Goal: Find specific fact: Find specific fact

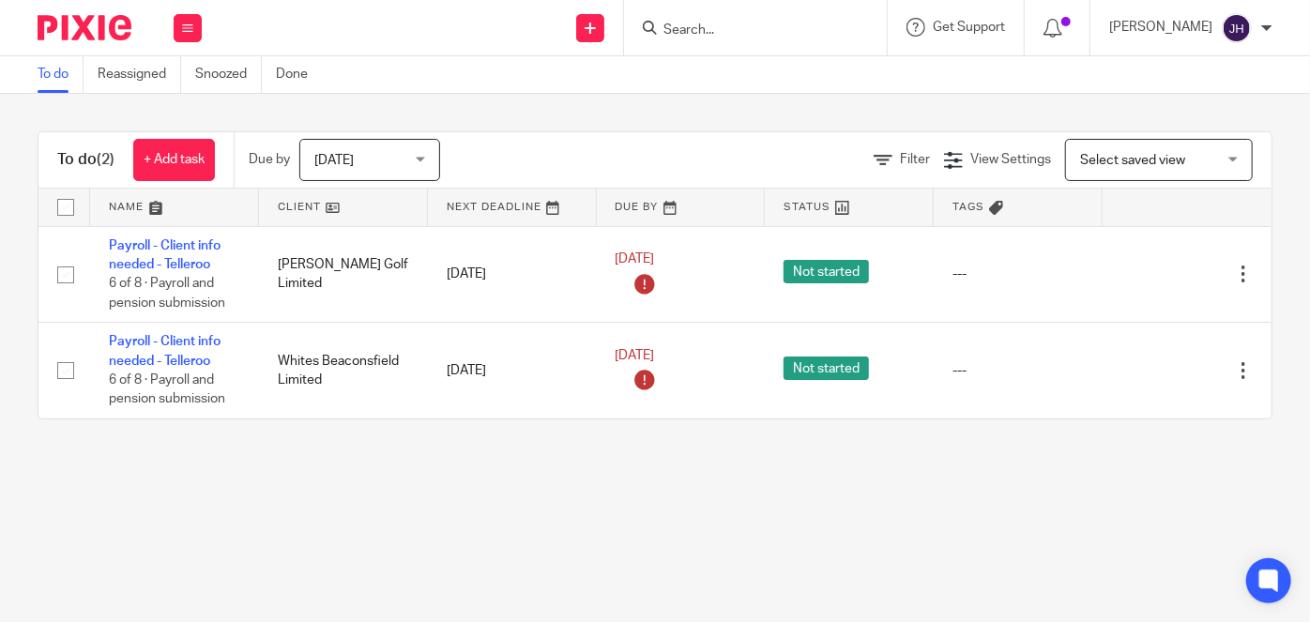
click at [792, 27] on input "Search" at bounding box center [746, 31] width 169 height 17
type input "inteli"
click at [828, 72] on link at bounding box center [774, 73] width 233 height 28
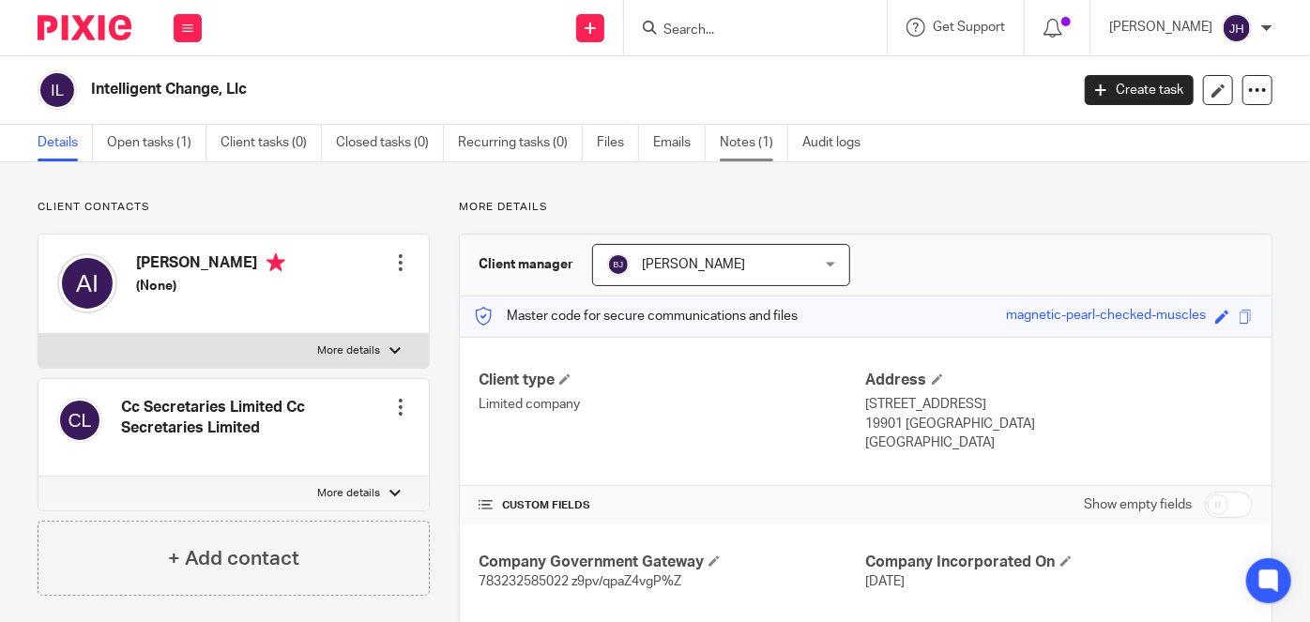
click at [749, 153] on link "Notes (1)" at bounding box center [754, 143] width 69 height 37
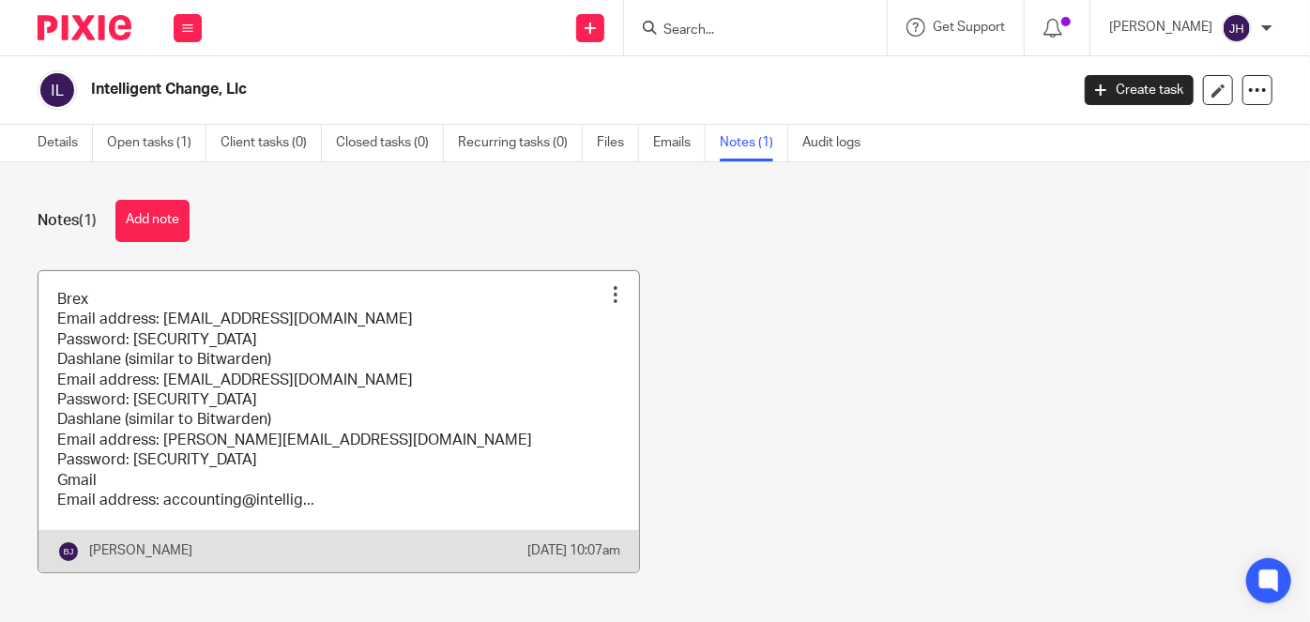
click at [394, 376] on link at bounding box center [338, 421] width 601 height 301
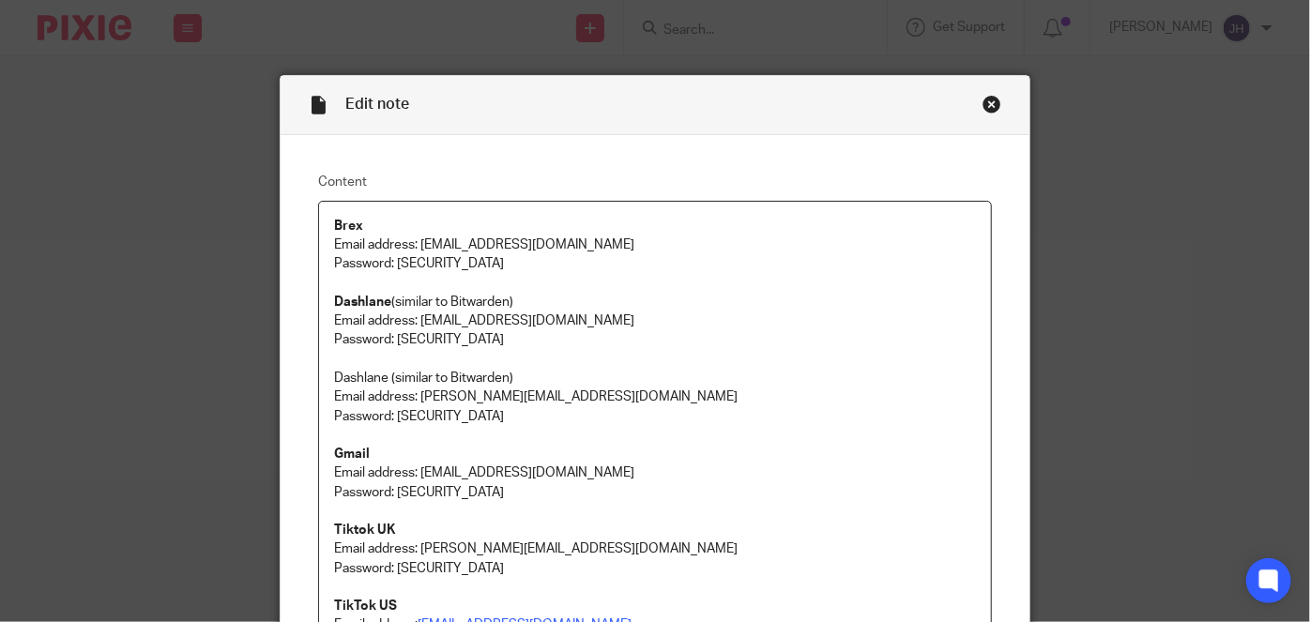
click at [421, 238] on p "Email address: [EMAIL_ADDRESS][DOMAIN_NAME]" at bounding box center [655, 245] width 642 height 19
drag, startPoint x: 421, startPoint y: 238, endPoint x: 726, endPoint y: 232, distance: 304.2
drag, startPoint x: 547, startPoint y: 306, endPoint x: 523, endPoint y: 303, distance: 24.6
click at [547, 306] on p "Dashlane (similar to Bitwarden)" at bounding box center [655, 302] width 642 height 19
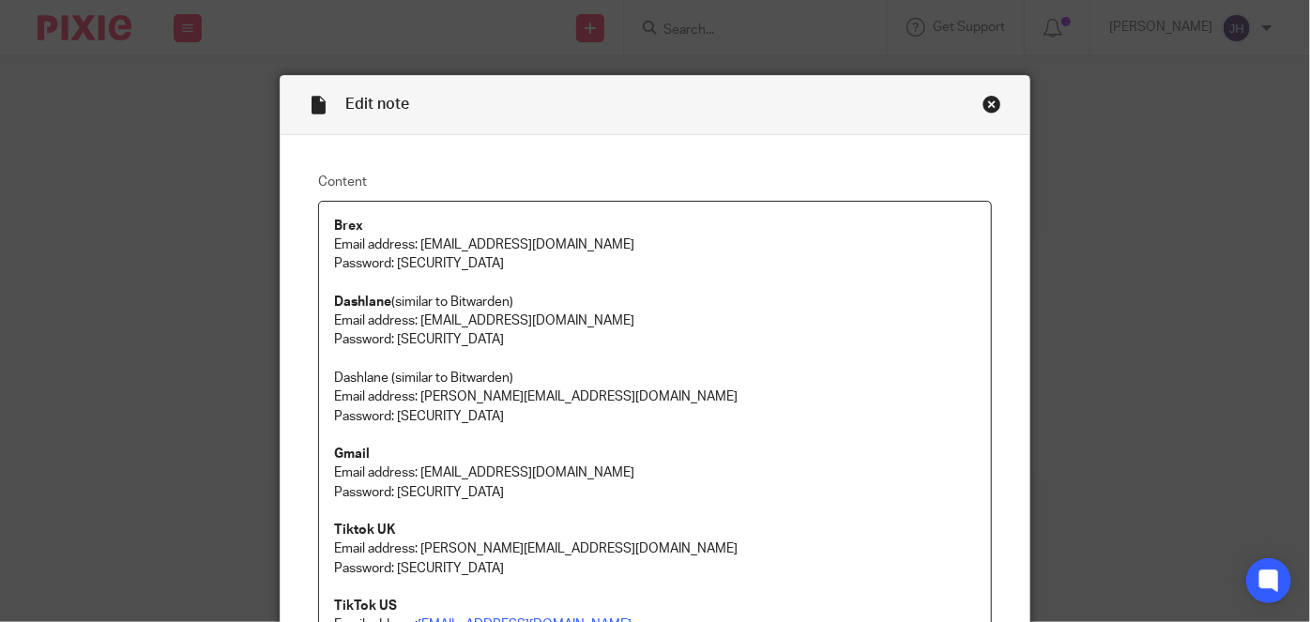
click at [403, 268] on p "Password: 54EFn8Xf7g$@wSd" at bounding box center [655, 263] width 642 height 19
drag, startPoint x: 403, startPoint y: 268, endPoint x: 666, endPoint y: 300, distance: 264.8
click at [498, 268] on p "Password: 54EFn8Xf7g$@wSd" at bounding box center [655, 263] width 642 height 19
copy p "54EFn8Xf7g$@wSd"
